Goal: Task Accomplishment & Management: Manage account settings

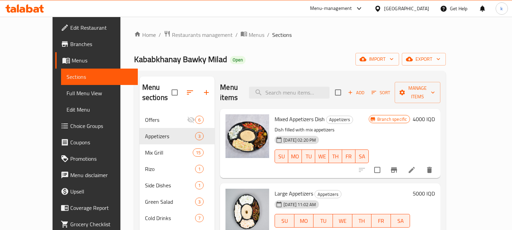
scroll to position [63, 0]
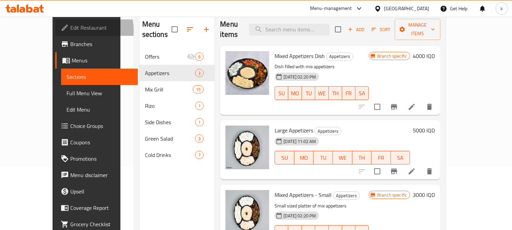
click at [70, 30] on span "Edit Restaurant" at bounding box center [101, 28] width 62 height 8
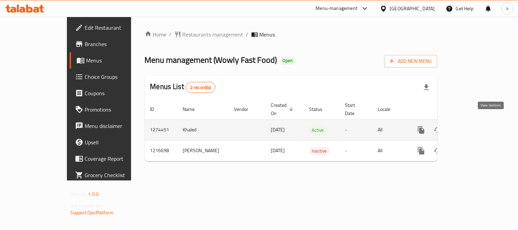
click at [479, 122] on link "enhanced table" at bounding box center [470, 130] width 16 height 16
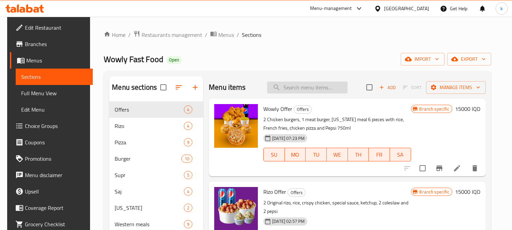
click at [287, 90] on input "search" at bounding box center [307, 88] width 81 height 12
paste input "Wowly Fast Food"
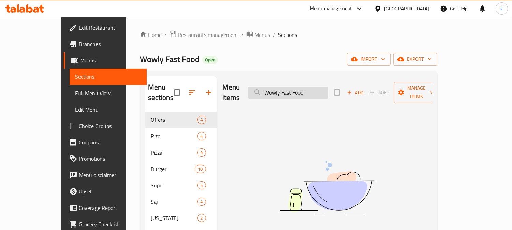
click at [316, 88] on input "Wowly Fast Food" at bounding box center [288, 93] width 81 height 12
paste input "Offer"
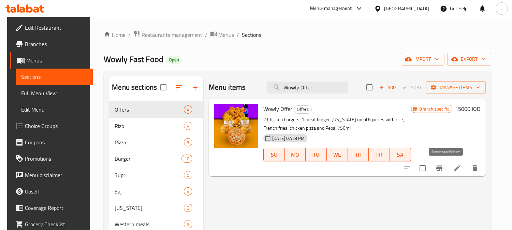
type input "Wowly Offer"
click at [441, 164] on button "Branch-specific-item" at bounding box center [440, 168] width 16 height 16
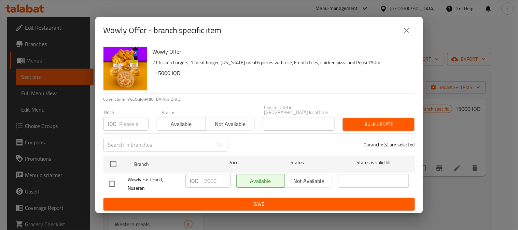
click at [406, 37] on button "close" at bounding box center [406, 30] width 16 height 16
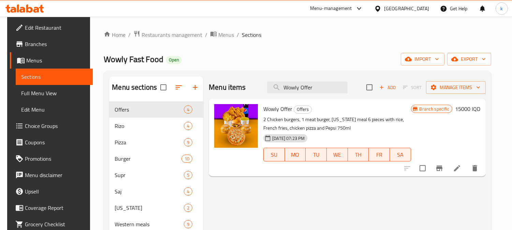
click at [465, 103] on div "Wowly Offer Offers 2 Chicken burgers, 1 meat burger, Kentucky meal 6 pieces wit…" at bounding box center [372, 137] width 223 height 72
click at [469, 113] on h6 "15000 IQD" at bounding box center [467, 109] width 25 height 10
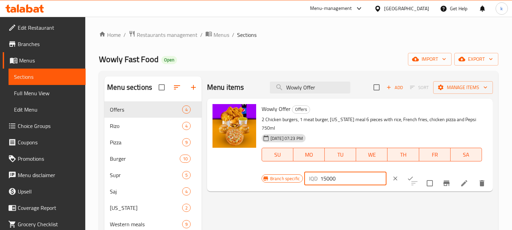
drag, startPoint x: 326, startPoint y: 180, endPoint x: 323, endPoint y: 181, distance: 4.0
click at [323, 181] on input "15000" at bounding box center [354, 179] width 66 height 14
type input "17000"
click at [407, 176] on icon "ok" at bounding box center [410, 178] width 7 height 7
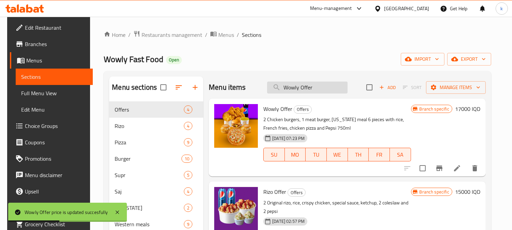
click at [289, 89] on input "Wowly Offer" at bounding box center [307, 88] width 81 height 12
click at [28, 94] on span "Full Menu View" at bounding box center [54, 93] width 66 height 8
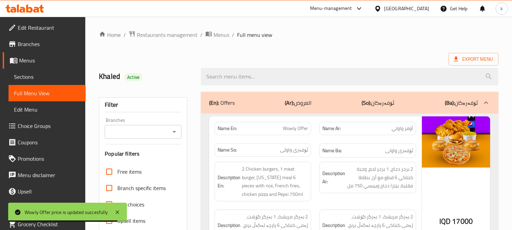
click at [130, 134] on input "Branches" at bounding box center [137, 132] width 61 height 10
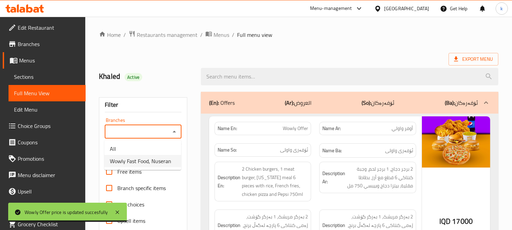
click at [141, 158] on span "Wowly Fast Food, Nuseran" at bounding box center [140, 161] width 61 height 8
type input "Wowly Fast Food, Nuseran"
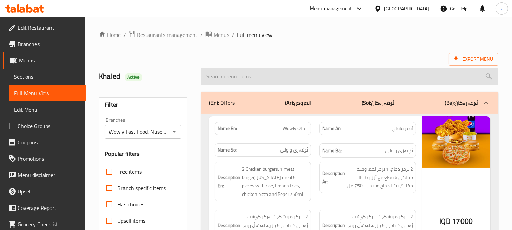
click at [238, 76] on input "search" at bounding box center [350, 76] width 298 height 17
paste input "Wowly Offer"
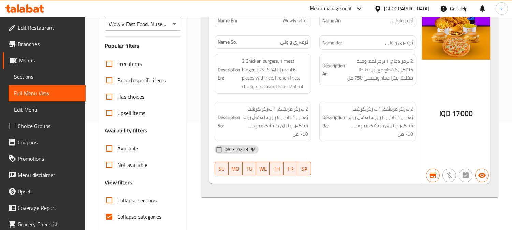
scroll to position [126, 0]
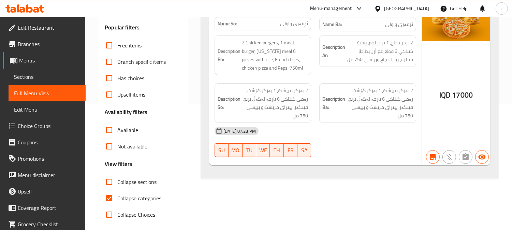
type input "Wowly Offer"
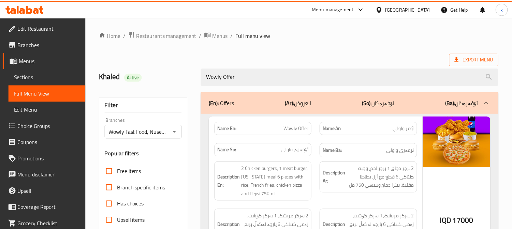
scroll to position [133, 0]
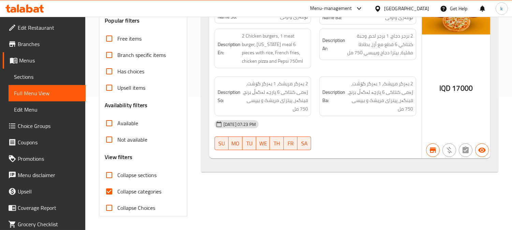
click at [35, 9] on icon at bounding box center [36, 10] width 6 height 6
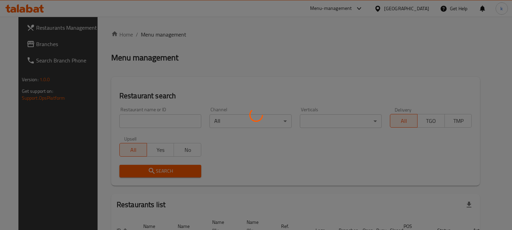
scroll to position [42, 0]
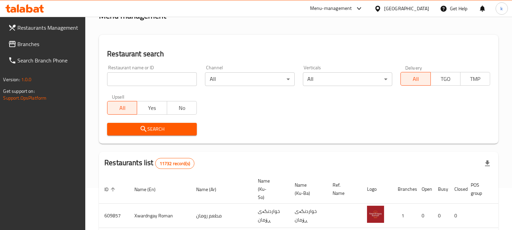
drag, startPoint x: 144, startPoint y: 79, endPoint x: 143, endPoint y: 83, distance: 4.5
click at [144, 79] on input "search" at bounding box center [152, 79] width 90 height 14
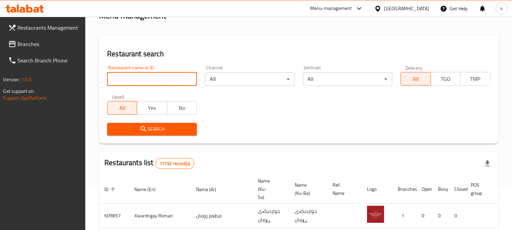
paste input "Yasin Qasab"
type input "Yasin Qasab"
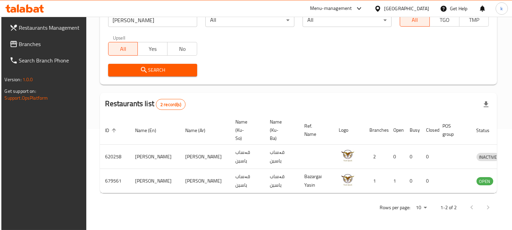
scroll to position [0, 1]
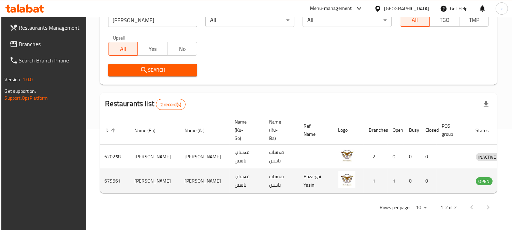
click at [508, 181] on td "enhanced table" at bounding box center [520, 181] width 24 height 24
click at [512, 179] on icon "enhanced table" at bounding box center [517, 182] width 8 height 6
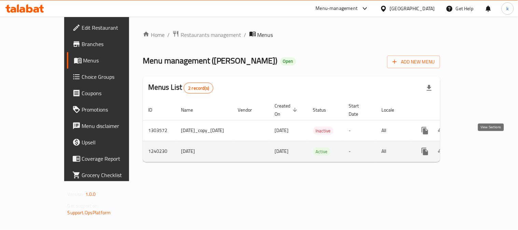
click at [477, 148] on icon "enhanced table" at bounding box center [474, 151] width 6 height 6
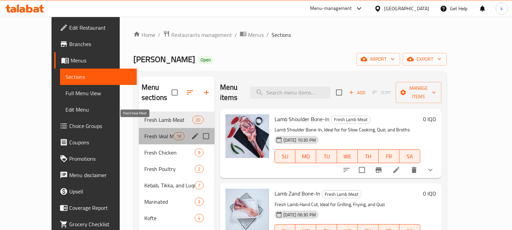
click at [151, 132] on span "Fresh Veal Meat" at bounding box center [158, 136] width 29 height 8
